Goal: Information Seeking & Learning: Learn about a topic

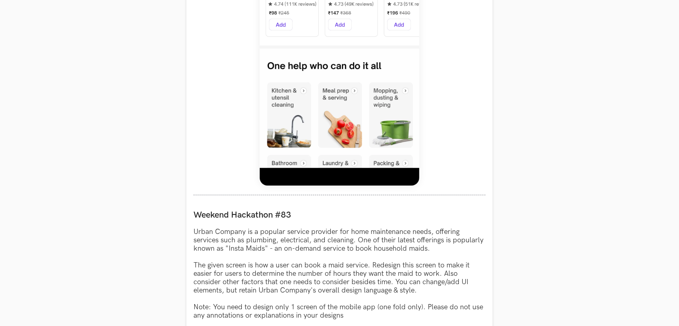
scroll to position [585, 0]
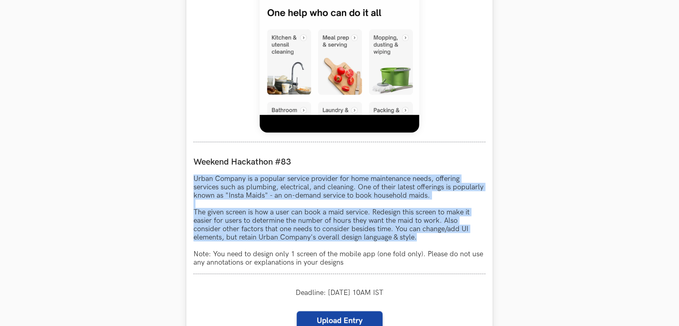
drag, startPoint x: 425, startPoint y: 241, endPoint x: 191, endPoint y: 173, distance: 244.3
click at [191, 173] on div "Urban Company LIVE Weekend Hackathon #83 Urban Company is a popular service pro…" at bounding box center [339, 71] width 307 height 676
copy p "Urban Company is a popular service provider for home maintenance needs, offerin…"
click at [541, 217] on section "Weekend Hackathons One screen, one product, one weekend Use your design chops t…" at bounding box center [339, 91] width 679 height 1296
drag, startPoint x: 194, startPoint y: 176, endPoint x: 424, endPoint y: 239, distance: 239.0
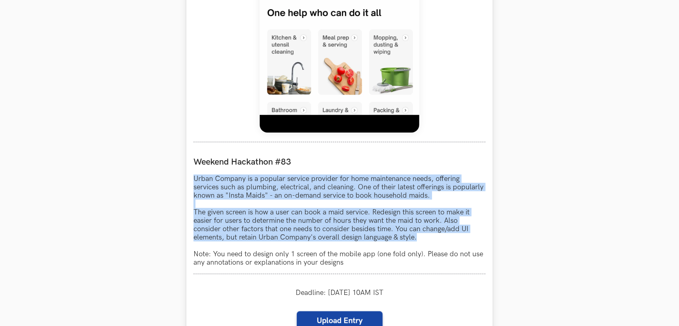
click at [424, 239] on p "Urban Company is a popular service provider for home maintenance needs, offerin…" at bounding box center [340, 221] width 292 height 92
copy p "Urban Company is a popular service provider for home maintenance needs, offerin…"
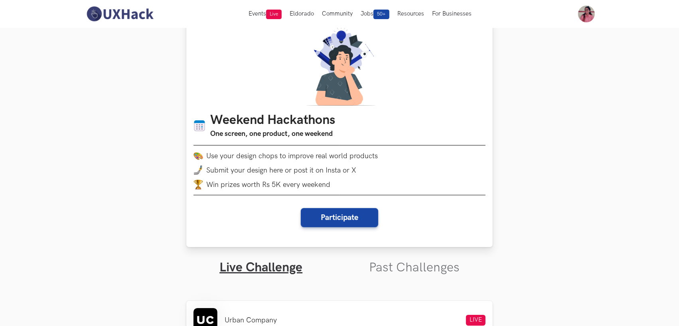
scroll to position [0, 0]
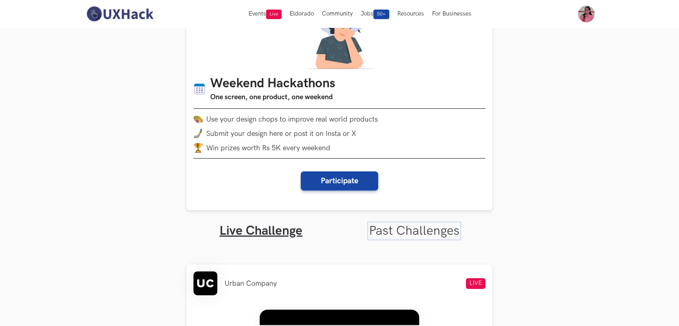
click at [390, 231] on link "Past Challenges" at bounding box center [414, 232] width 91 height 16
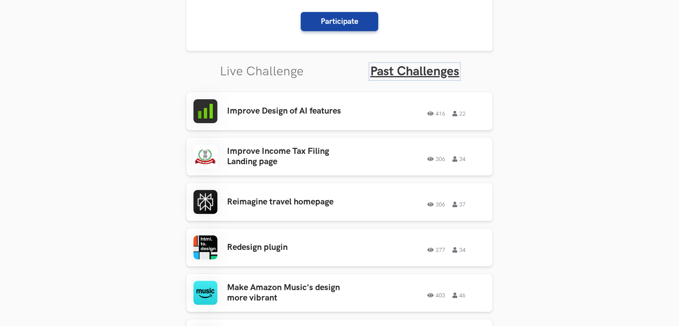
scroll to position [266, 0]
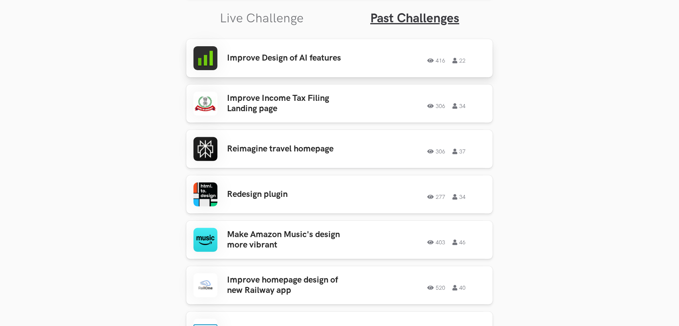
click at [291, 61] on h3 "Improve Design of AI features" at bounding box center [289, 58] width 125 height 10
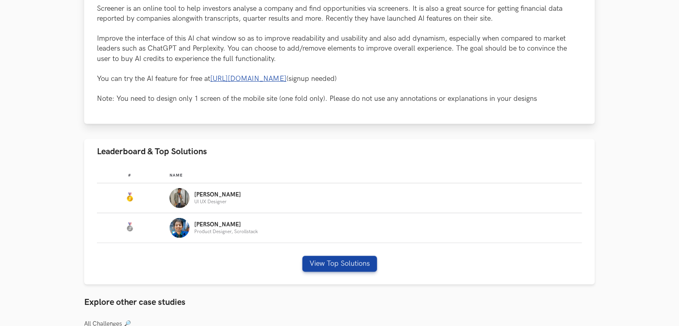
scroll to position [479, 0]
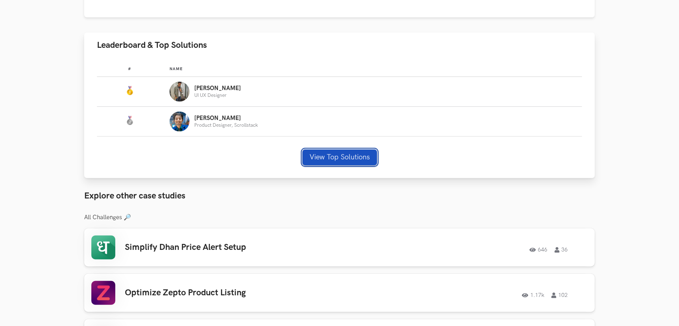
click at [345, 152] on button "View Top Solutions" at bounding box center [340, 158] width 75 height 16
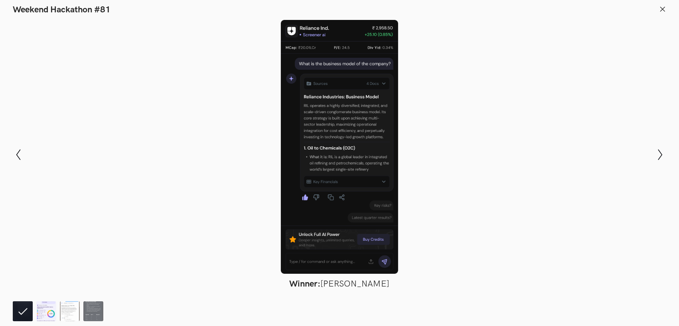
click at [43, 310] on img at bounding box center [46, 312] width 20 height 20
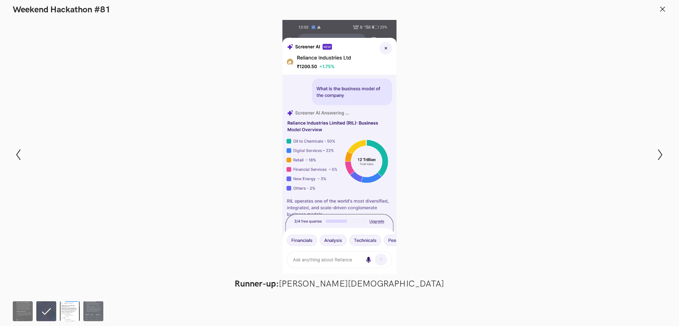
click at [65, 313] on img at bounding box center [70, 312] width 20 height 20
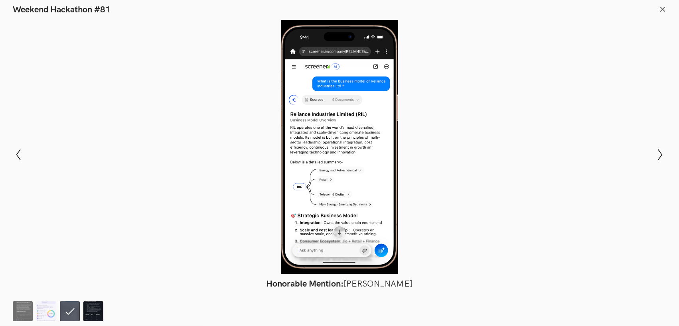
click at [87, 313] on img at bounding box center [93, 312] width 20 height 20
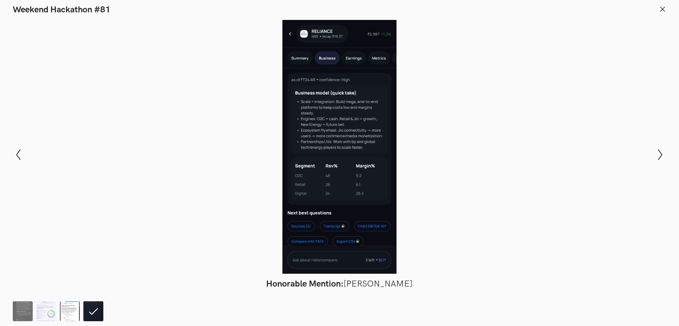
click at [68, 313] on img at bounding box center [70, 312] width 20 height 20
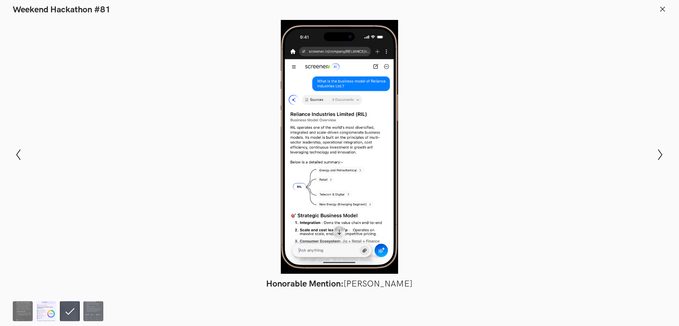
click at [50, 313] on img at bounding box center [46, 312] width 20 height 20
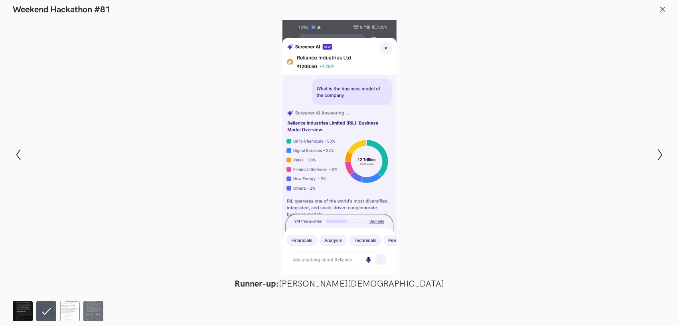
click at [19, 313] on img at bounding box center [23, 312] width 20 height 20
